Goal: Task Accomplishment & Management: Complete application form

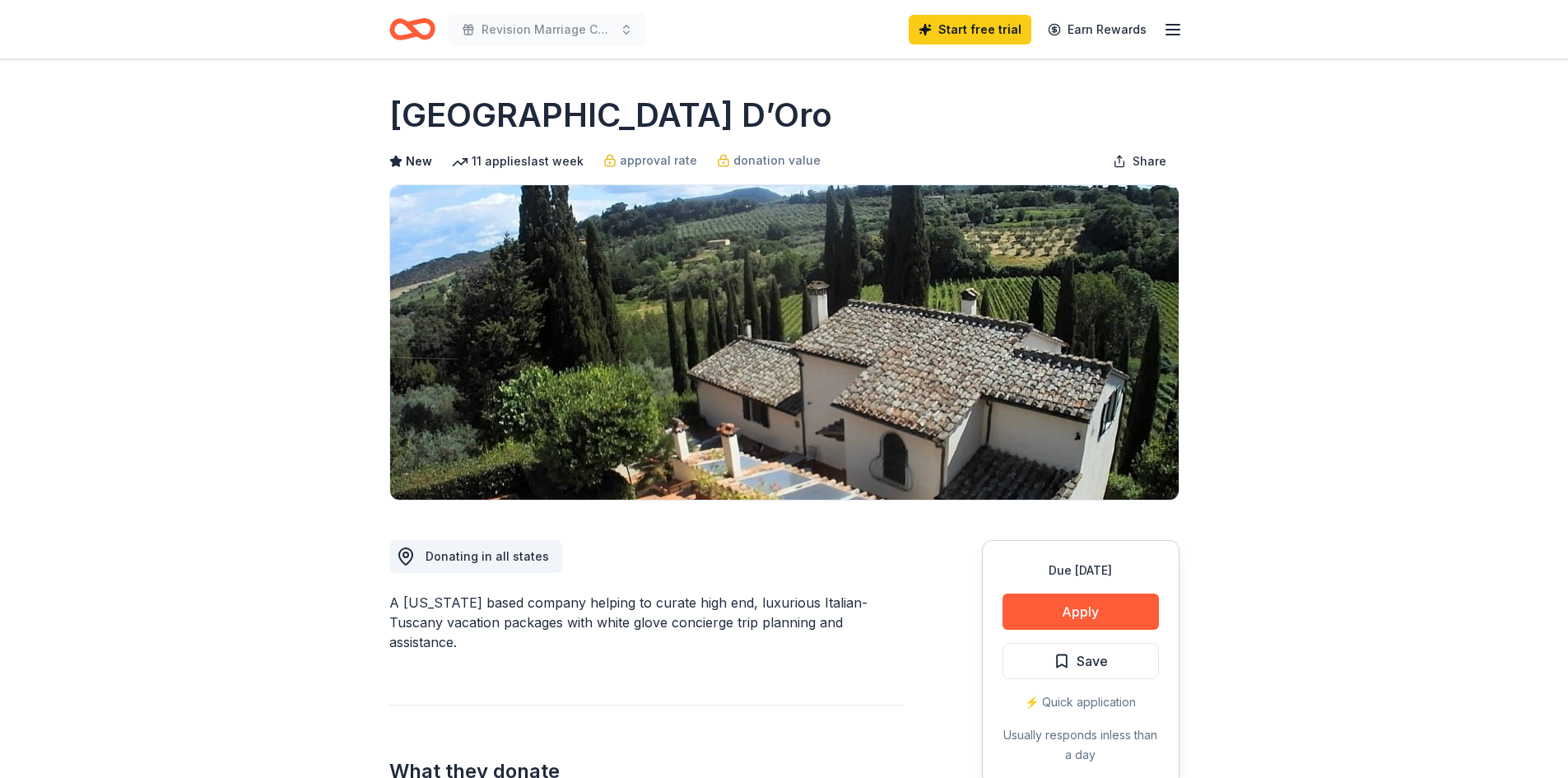
scroll to position [247, 0]
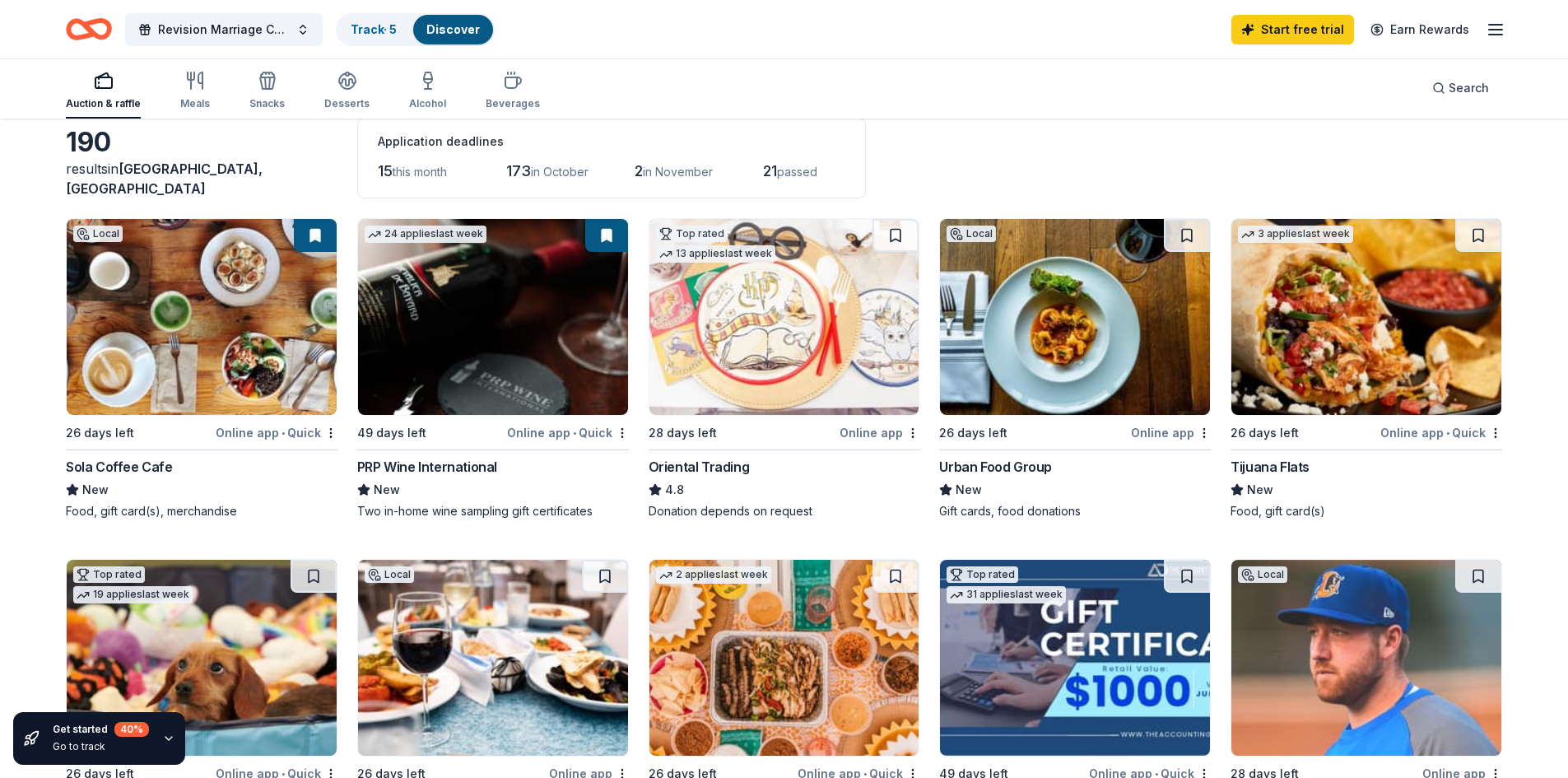
scroll to position [82, 0]
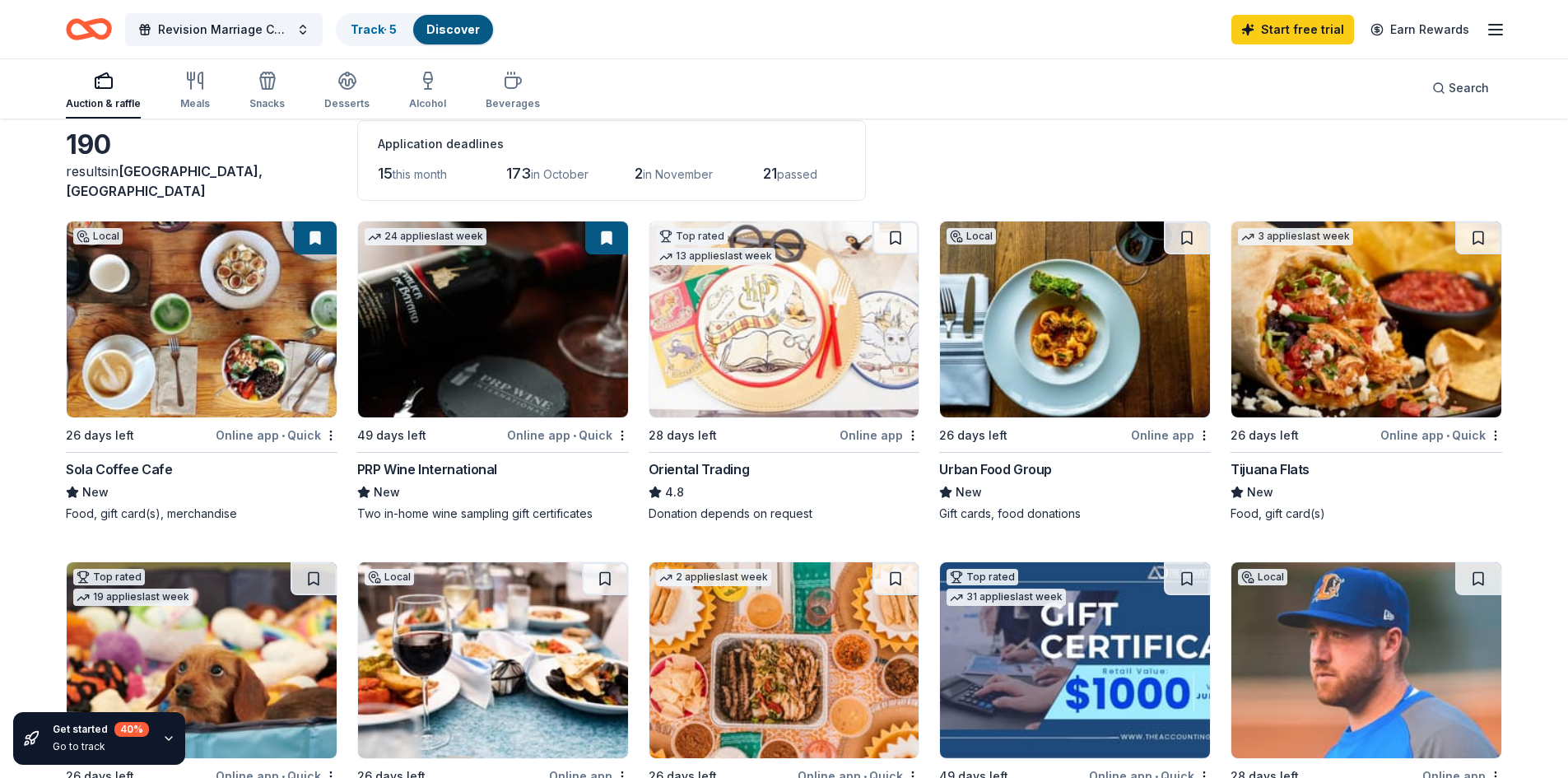
click at [409, 177] on span "this month" at bounding box center [420, 174] width 54 height 14
click at [181, 99] on div "Meals" at bounding box center [195, 104] width 30 height 14
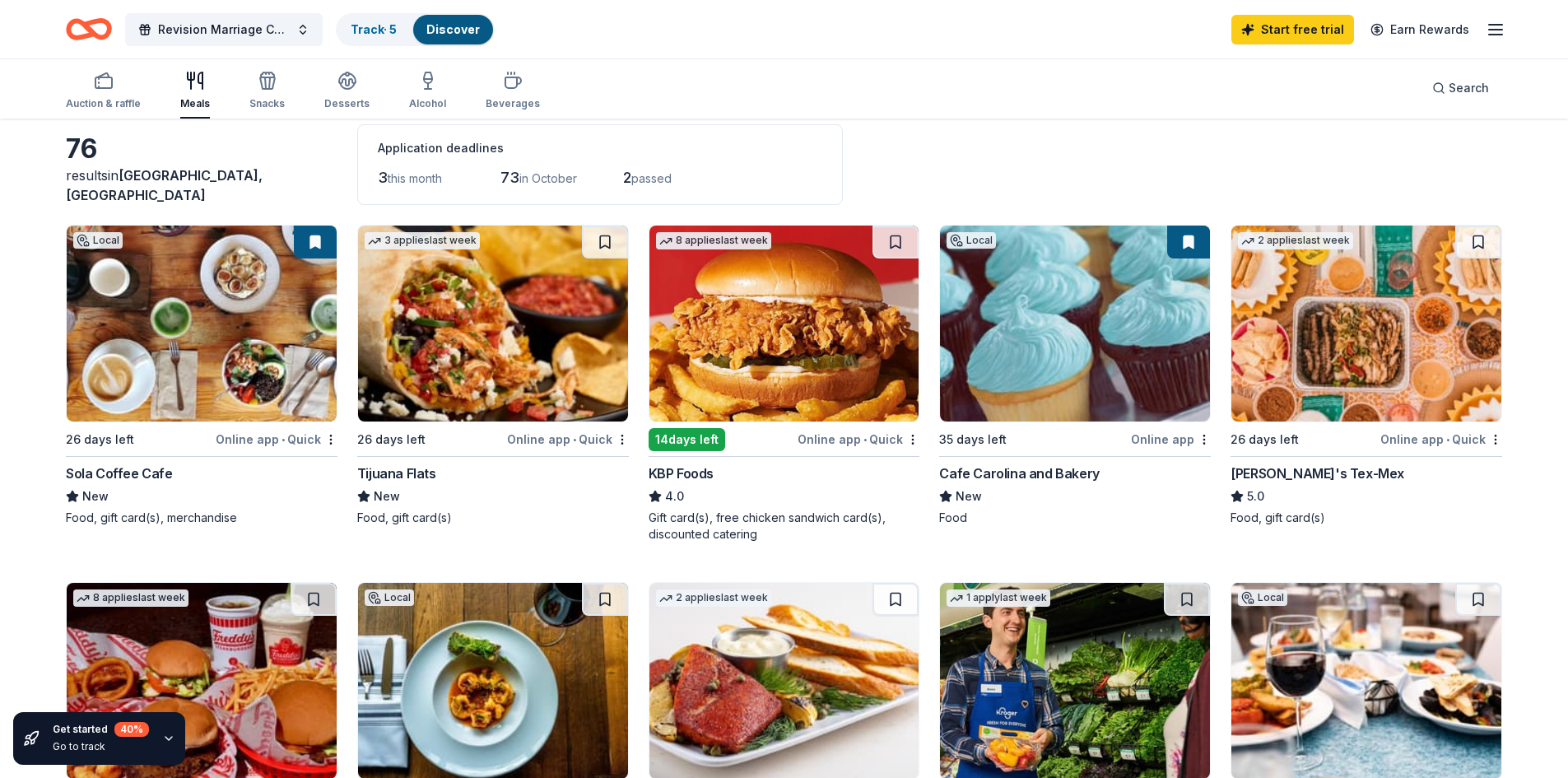
scroll to position [82, 0]
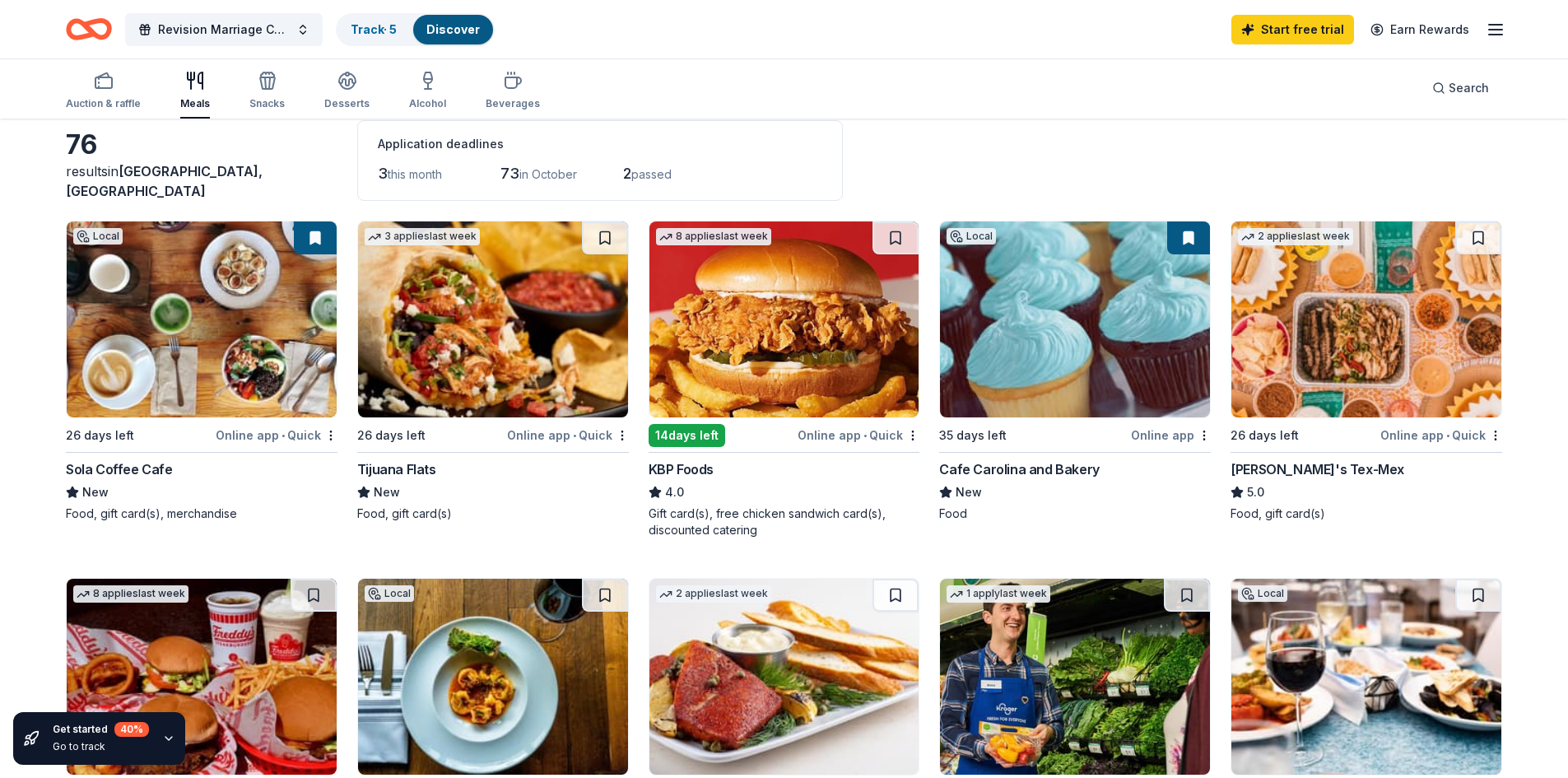
click at [1072, 280] on img at bounding box center [1075, 319] width 270 height 196
click at [1370, 345] on img at bounding box center [1366, 319] width 270 height 196
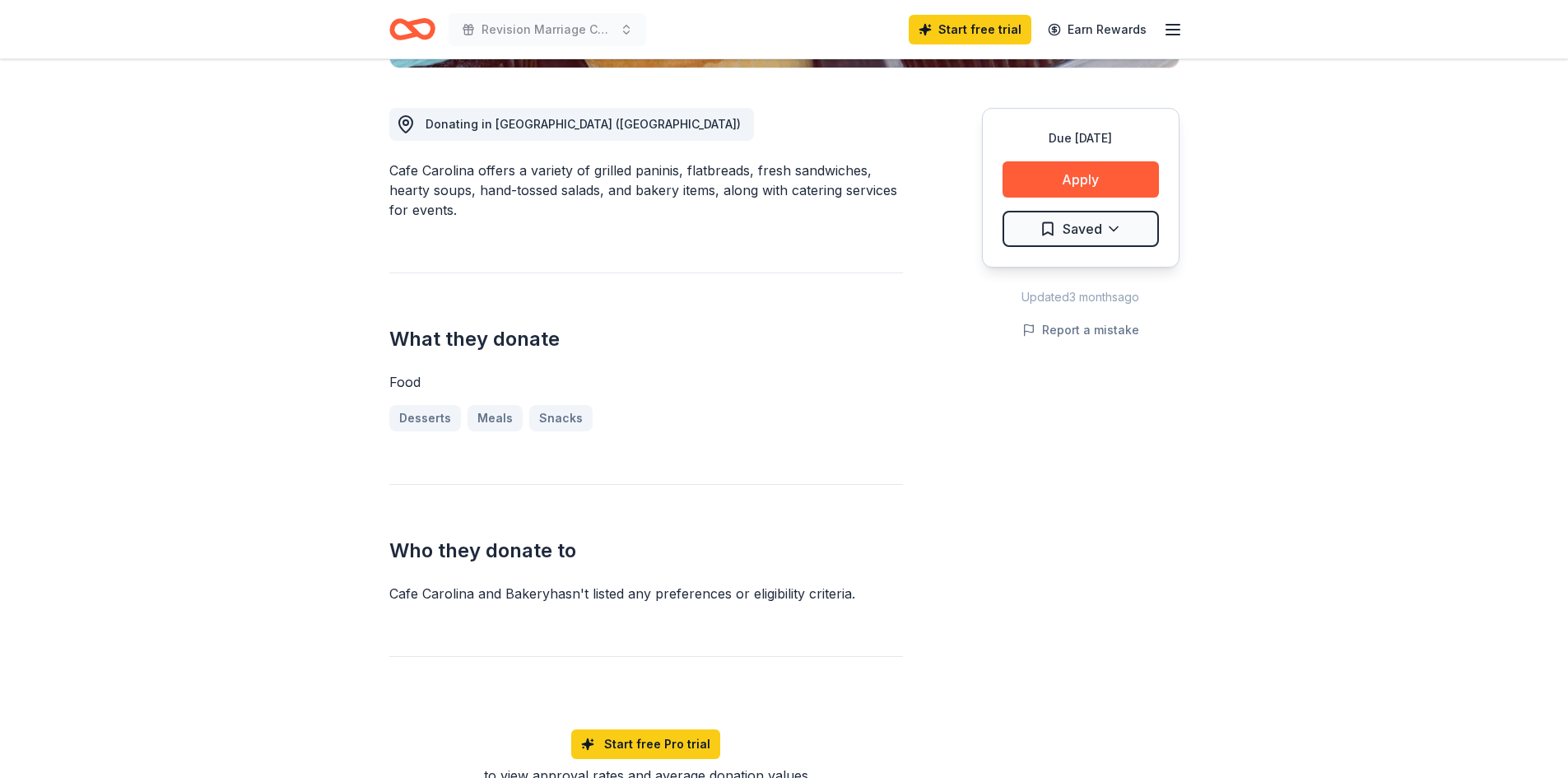
scroll to position [494, 0]
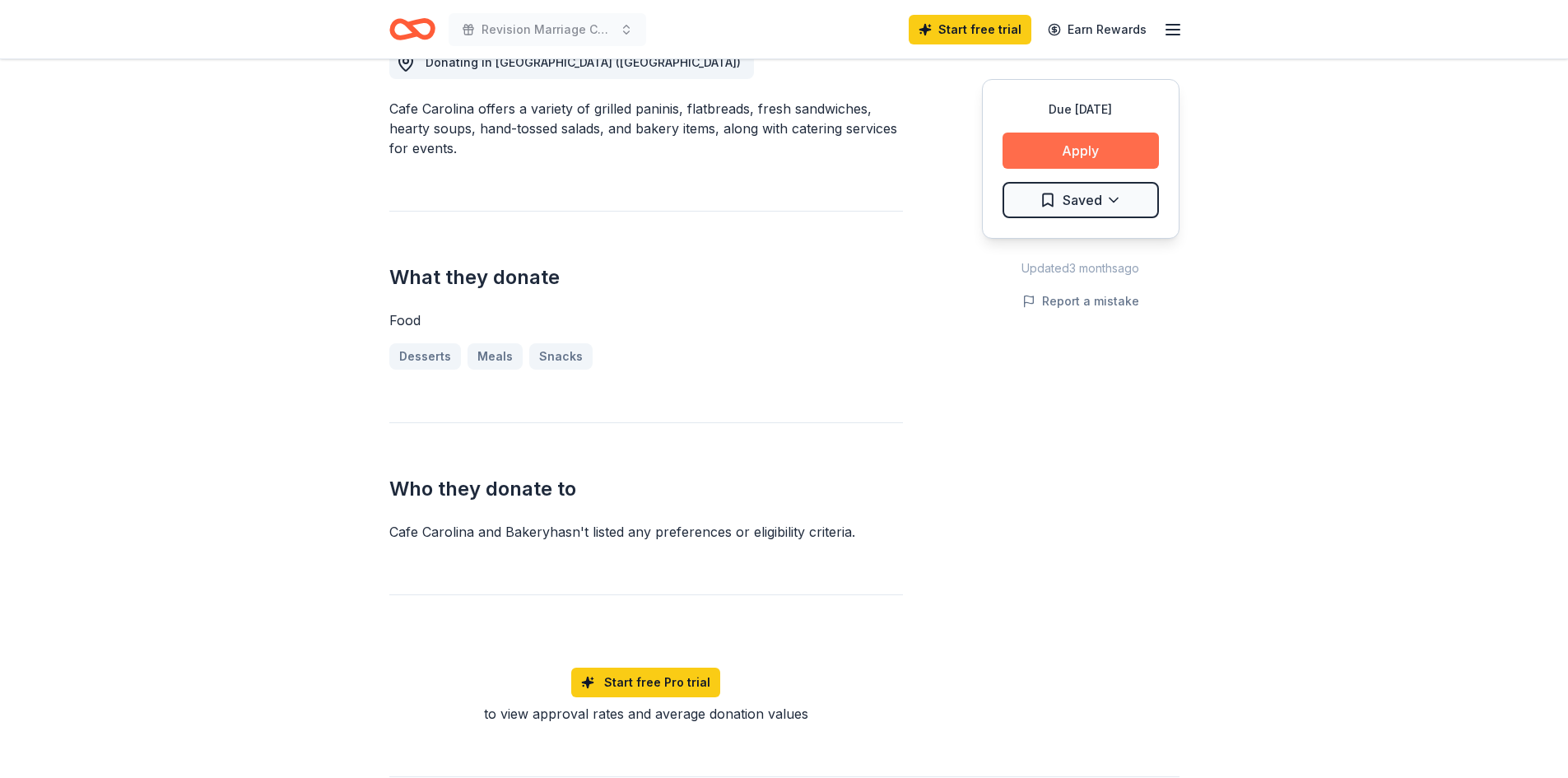
click at [1038, 159] on button "Apply" at bounding box center [1081, 151] width 156 height 36
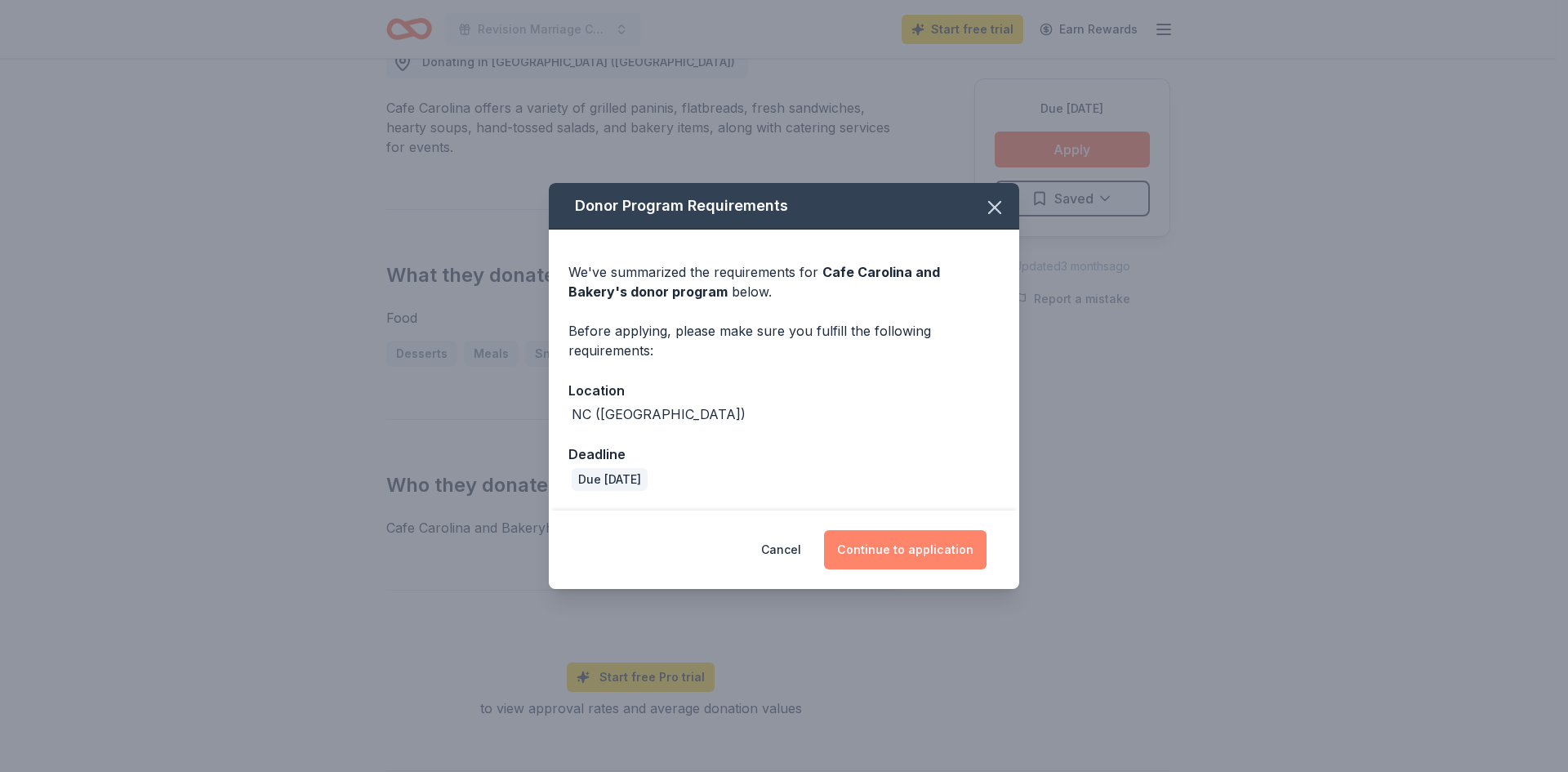
click at [929, 553] on button "Continue to application" at bounding box center [904, 550] width 162 height 39
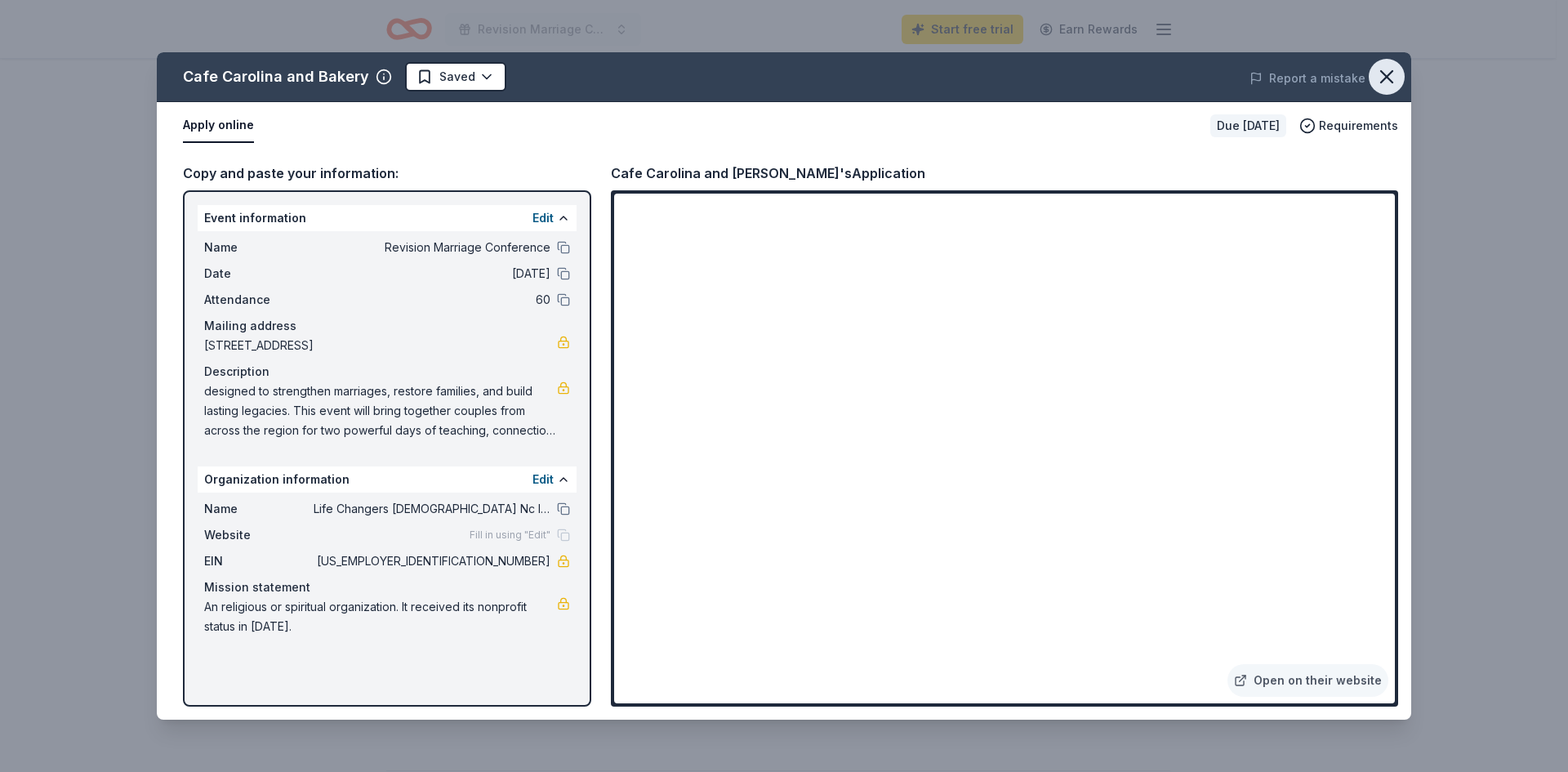
click at [1383, 84] on icon "button" at bounding box center [1387, 77] width 23 height 23
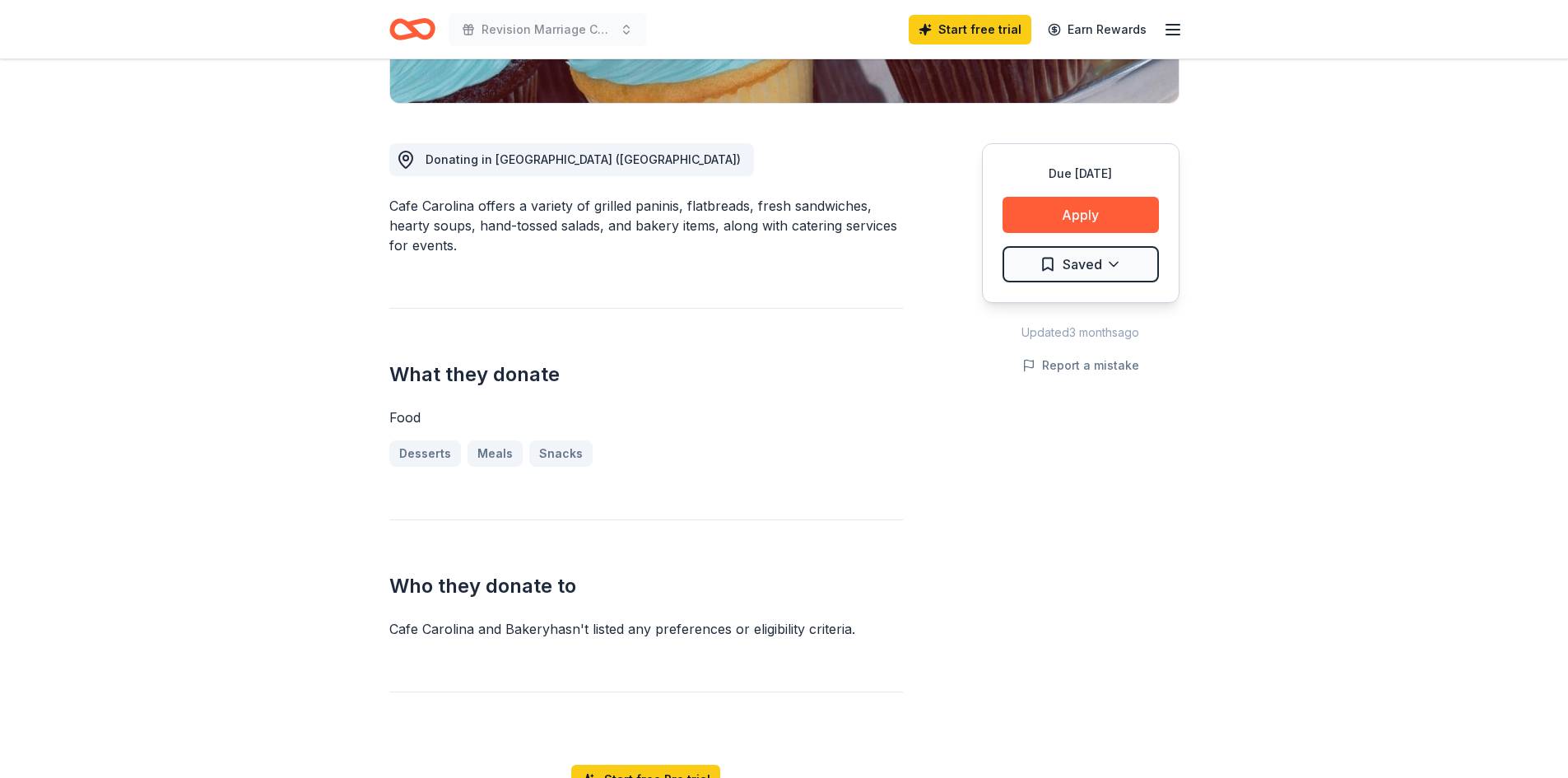
scroll to position [0, 0]
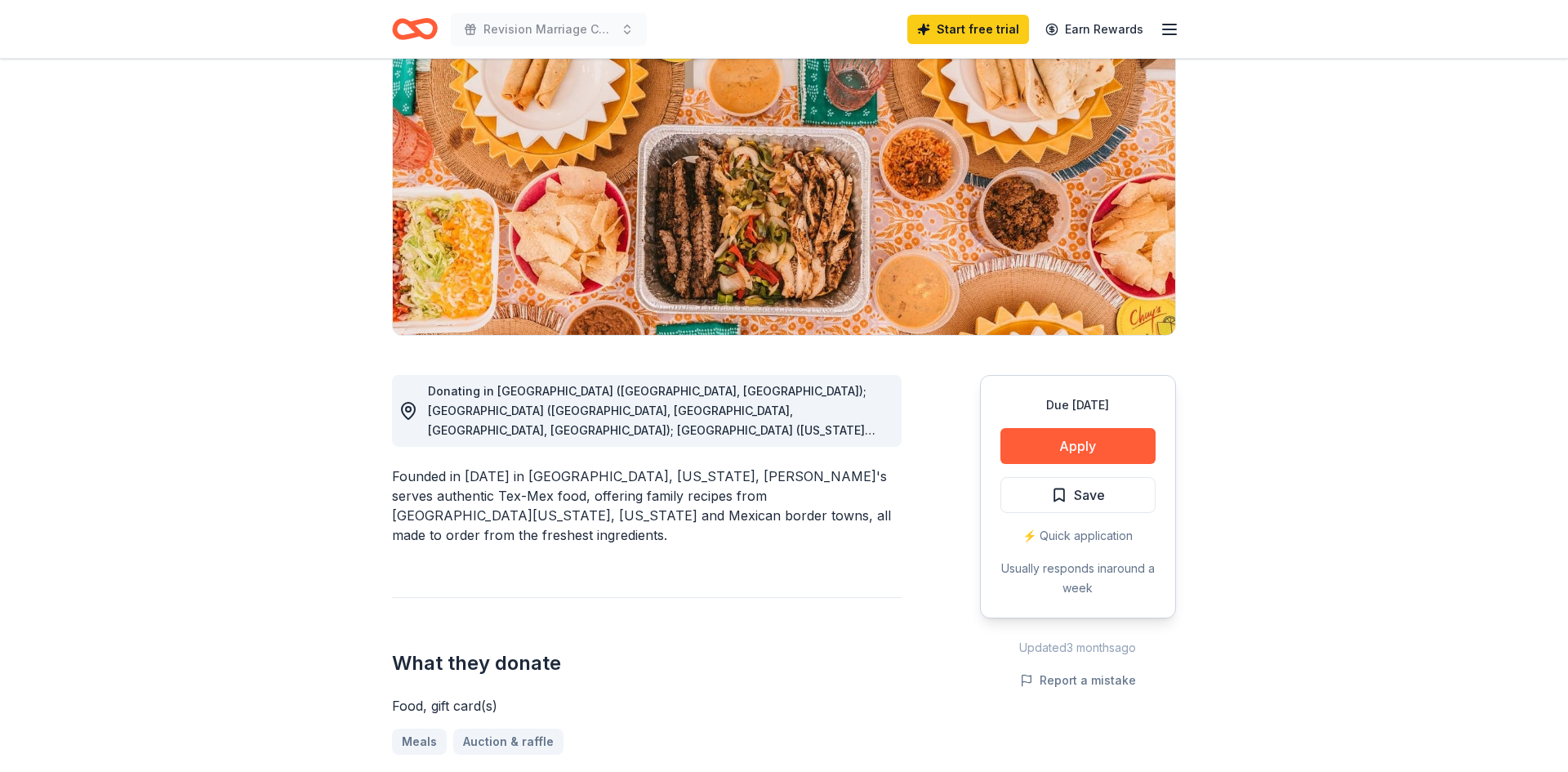
scroll to position [163, 0]
